Goal: Task Accomplishment & Management: Manage account settings

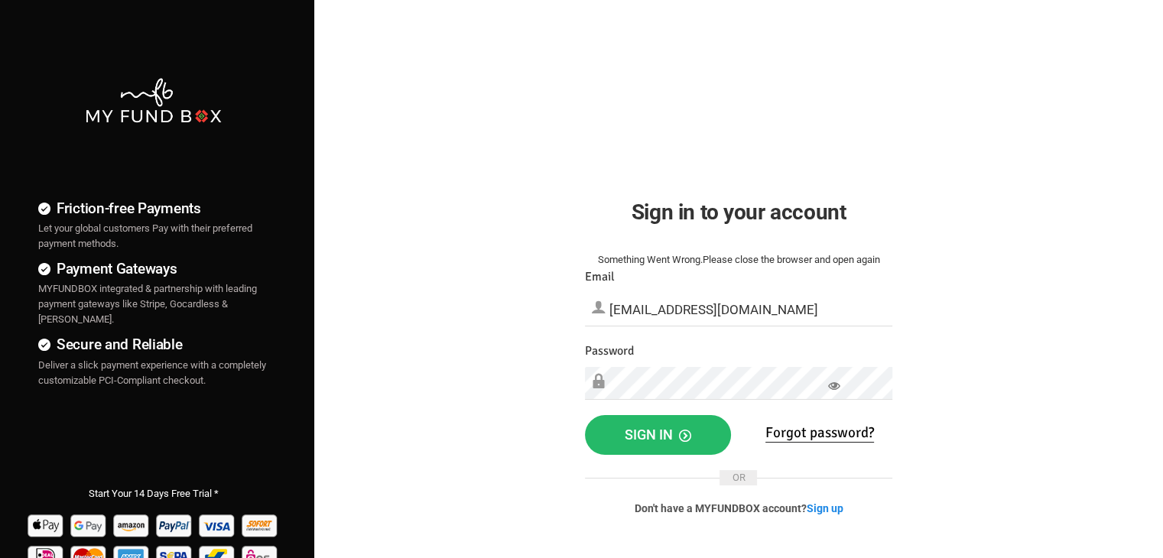
click at [833, 382] on icon at bounding box center [834, 386] width 12 height 12
click at [652, 420] on button "Sign in" at bounding box center [658, 435] width 146 height 40
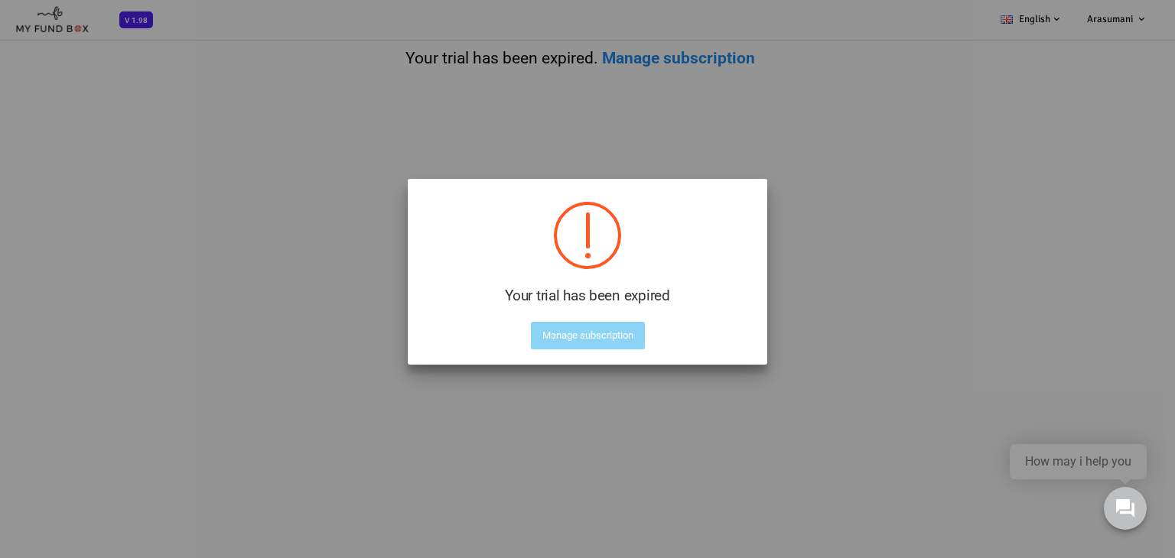
click at [618, 352] on div "Your trial has been expired ! Not valid! Cancel Manage subscription" at bounding box center [588, 272] width 360 height 186
click at [602, 337] on button "Manage subscription" at bounding box center [588, 336] width 114 height 28
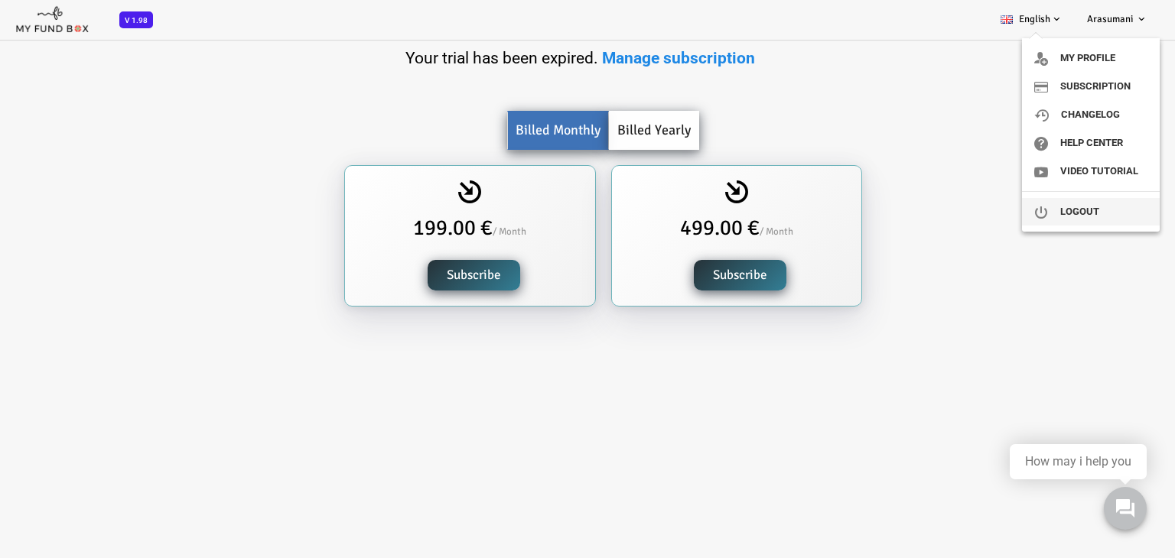
click at [1059, 206] on link "Logout" at bounding box center [1091, 212] width 138 height 28
